Goal: Find specific page/section: Find specific page/section

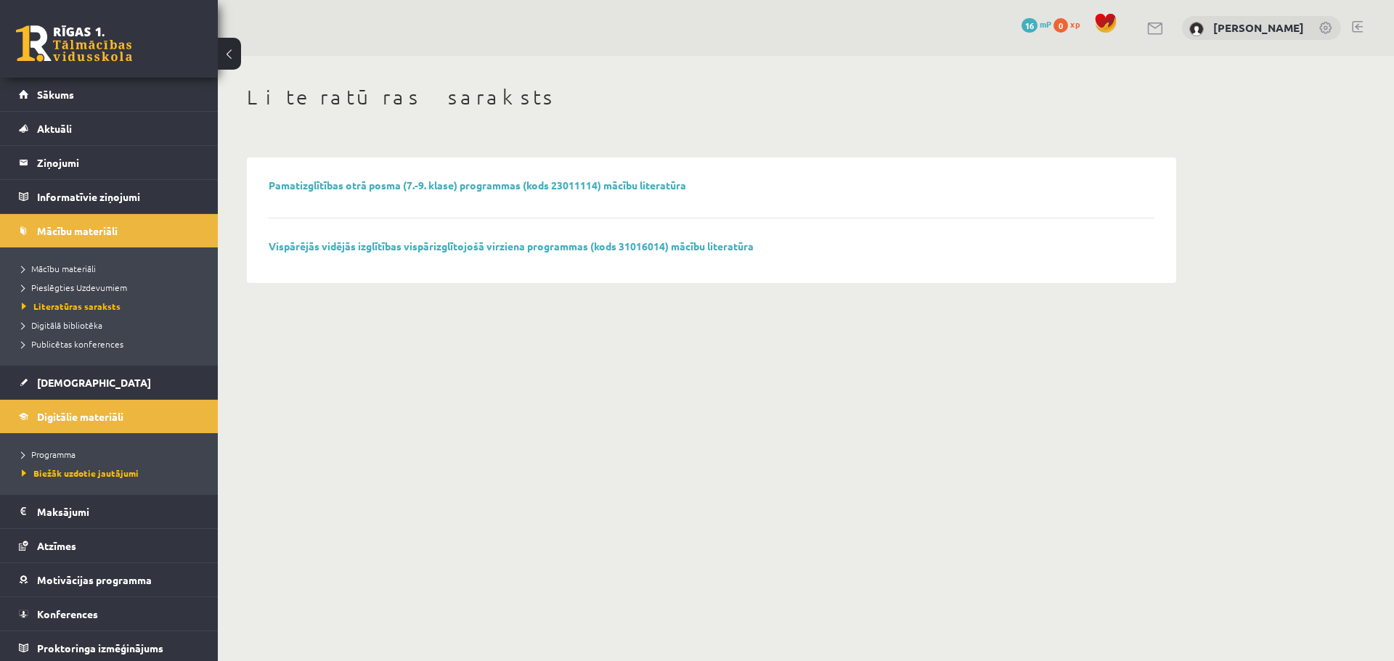
click at [293, 364] on body "0 Dāvanas 16 mP 0 xp [PERSON_NAME] Sākums Aktuāli Kā mācīties eSKOLĀ Kontakti N…" at bounding box center [697, 330] width 1394 height 661
click at [91, 414] on span "Digitālie materiāli" at bounding box center [80, 416] width 86 height 13
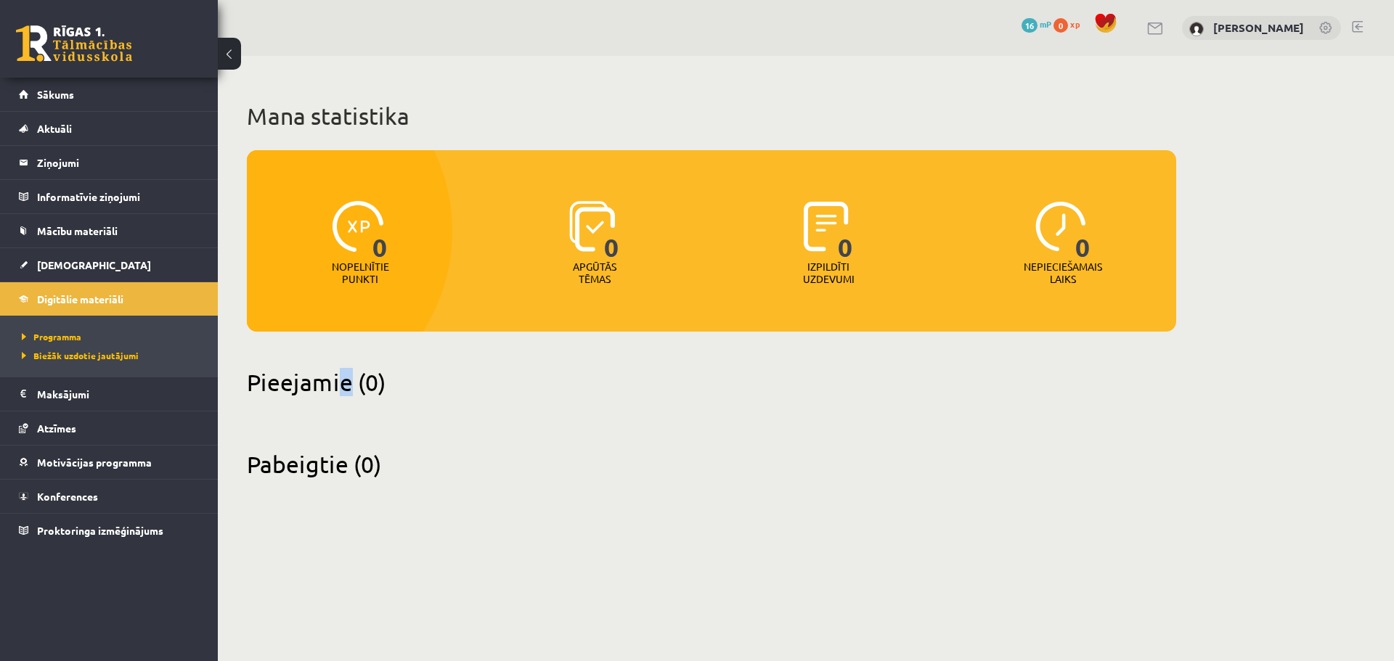
click at [344, 408] on div "Pieejamie (0)" at bounding box center [711, 391] width 929 height 46
click at [388, 377] on h2 "Pieejamie (0)" at bounding box center [711, 382] width 929 height 28
click at [49, 91] on span "Sākums" at bounding box center [55, 94] width 37 height 13
